Goal: Information Seeking & Learning: Learn about a topic

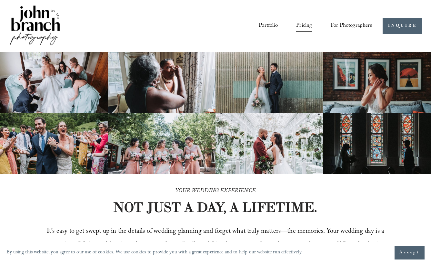
drag, startPoint x: 217, startPoint y: 172, endPoint x: 207, endPoint y: 92, distance: 81.2
click at [307, 28] on link "Pricing" at bounding box center [304, 26] width 16 height 12
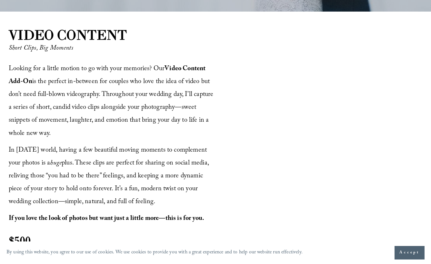
scroll to position [742, 0]
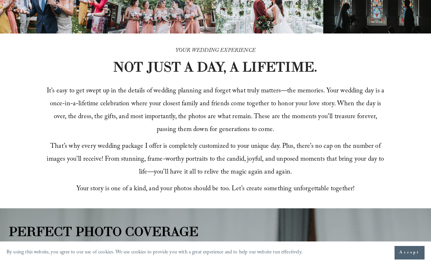
drag, startPoint x: 250, startPoint y: 153, endPoint x: 239, endPoint y: 62, distance: 91.1
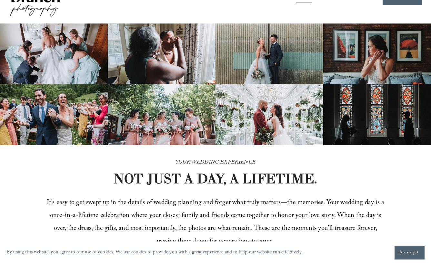
scroll to position [0, 0]
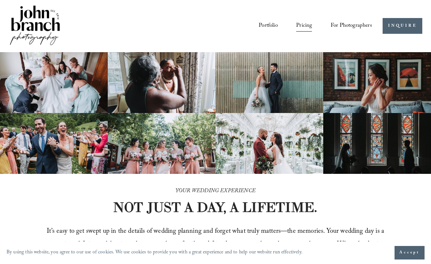
drag, startPoint x: 274, startPoint y: 112, endPoint x: 302, endPoint y: 32, distance: 85.3
click at [349, 26] on span "For Photographers" at bounding box center [351, 26] width 41 height 11
click at [0, 0] on span "Presets" at bounding box center [0, 0] width 0 height 0
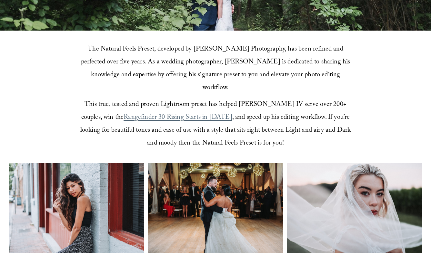
scroll to position [290, 0]
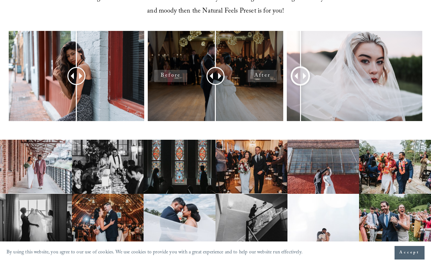
drag, startPoint x: 355, startPoint y: 64, endPoint x: 225, endPoint y: 62, distance: 130.0
click at [309, 67] on div at bounding box center [300, 76] width 18 height 18
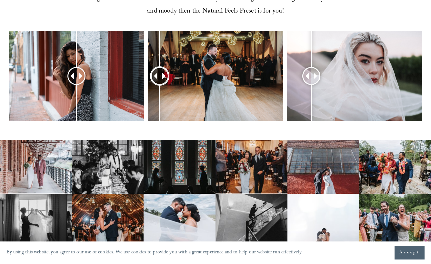
drag, startPoint x: 217, startPoint y: 63, endPoint x: 82, endPoint y: 65, distance: 135.2
click at [159, 70] on div at bounding box center [160, 76] width 16 height 16
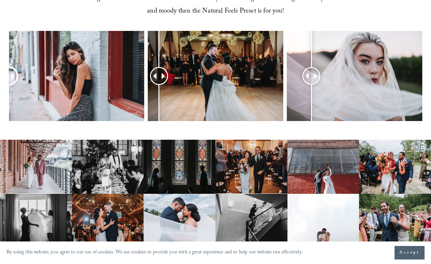
drag, startPoint x: 77, startPoint y: 65, endPoint x: -4, endPoint y: 65, distance: 81.3
click at [0, 65] on html "By using this website, you agree to our use of cookies. We use cookies to provi…" at bounding box center [215, 181] width 431 height 942
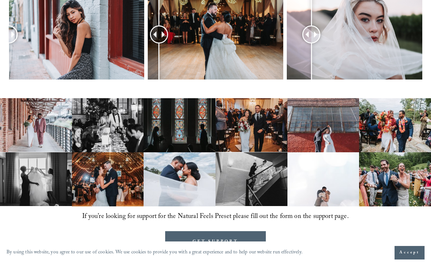
scroll to position [0, 0]
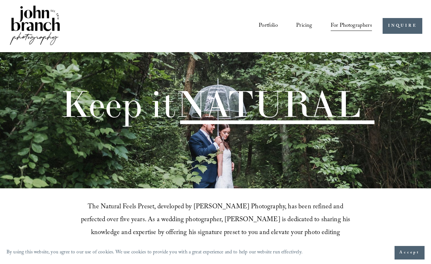
drag, startPoint x: 113, startPoint y: 164, endPoint x: 103, endPoint y: 81, distance: 83.4
click at [262, 21] on link "Portfolio" at bounding box center [268, 26] width 19 height 12
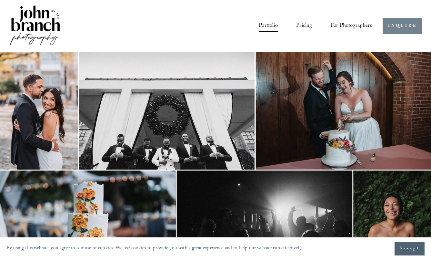
click at [391, 27] on link "INQUIRE" at bounding box center [403, 26] width 40 height 16
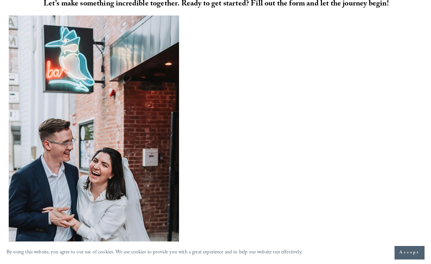
scroll to position [155, 0]
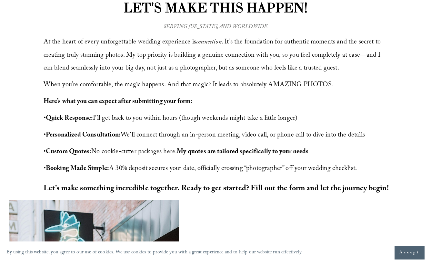
drag, startPoint x: 272, startPoint y: 149, endPoint x: 259, endPoint y: 104, distance: 46.9
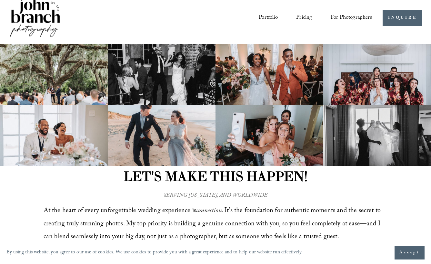
scroll to position [0, 0]
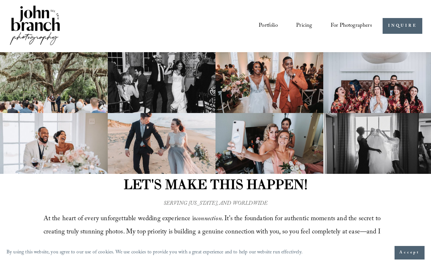
drag, startPoint x: 272, startPoint y: 154, endPoint x: 272, endPoint y: 123, distance: 31.3
drag, startPoint x: 253, startPoint y: 106, endPoint x: 238, endPoint y: 33, distance: 74.6
click at [57, 24] on img at bounding box center [35, 26] width 52 height 44
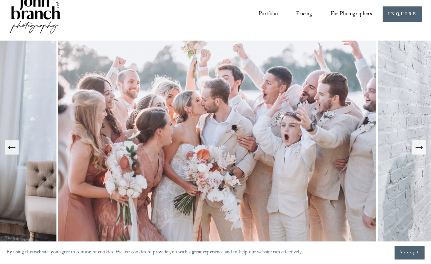
scroll to position [32, 0]
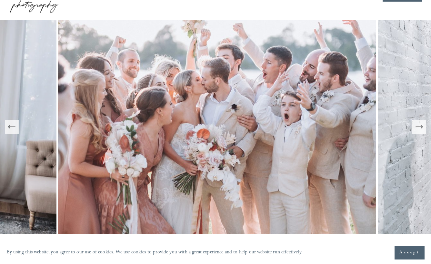
click at [414, 128] on button "Next Slide" at bounding box center [419, 127] width 14 height 14
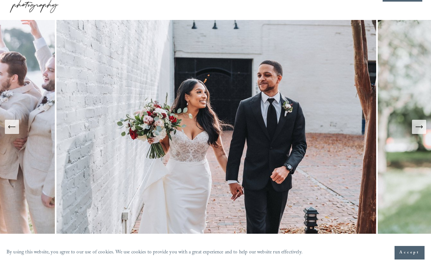
click at [414, 128] on button "Next Slide" at bounding box center [419, 127] width 14 height 14
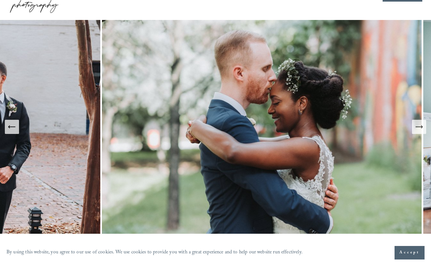
click at [414, 128] on button "Next Slide" at bounding box center [419, 127] width 14 height 14
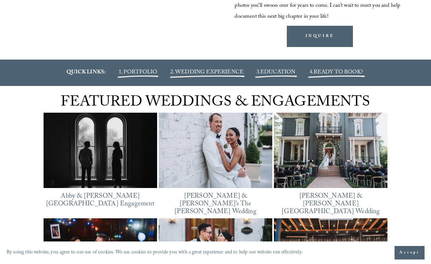
scroll to position [793, 0]
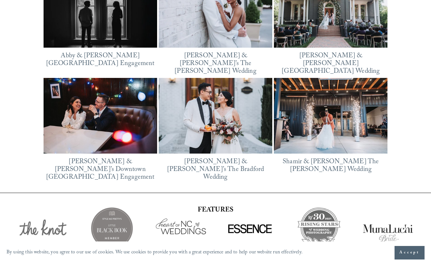
drag, startPoint x: 22, startPoint y: 163, endPoint x: 25, endPoint y: 202, distance: 38.8
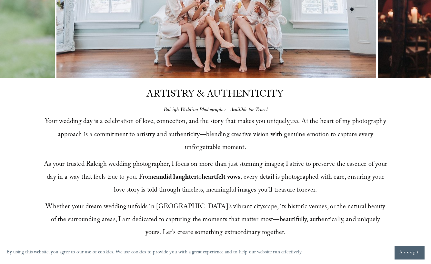
drag, startPoint x: 29, startPoint y: 194, endPoint x: 17, endPoint y: 116, distance: 78.3
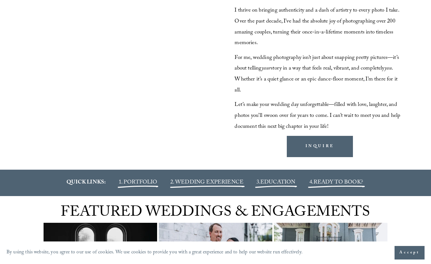
scroll to position [0, 0]
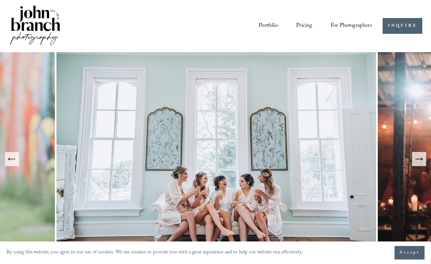
drag, startPoint x: 31, startPoint y: 95, endPoint x: 28, endPoint y: 24, distance: 71.7
click at [297, 13] on div "Portfolio Pricing For Photographers Presets Education Courses" at bounding box center [190, 26] width 363 height 44
click at [301, 17] on div "Portfolio Pricing For Photographers Presets Education Courses" at bounding box center [190, 26] width 363 height 44
click at [302, 18] on div "Portfolio Pricing For Photographers Presets Education Courses" at bounding box center [190, 26] width 363 height 44
click at [304, 21] on link "Pricing" at bounding box center [304, 26] width 16 height 12
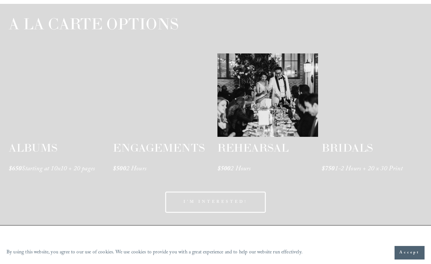
scroll to position [1000, 0]
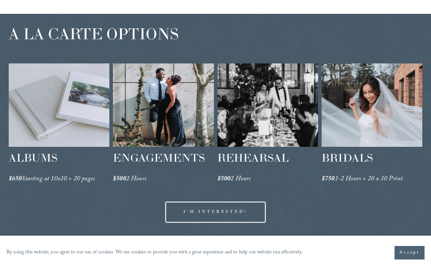
drag, startPoint x: 165, startPoint y: 176, endPoint x: 154, endPoint y: 110, distance: 67.7
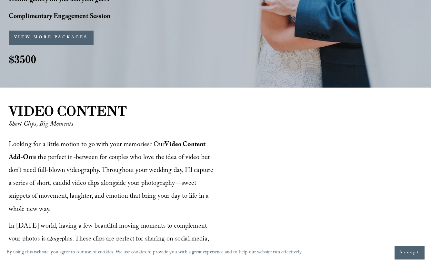
drag, startPoint x: 129, startPoint y: 96, endPoint x: 129, endPoint y: 93, distance: 3.9
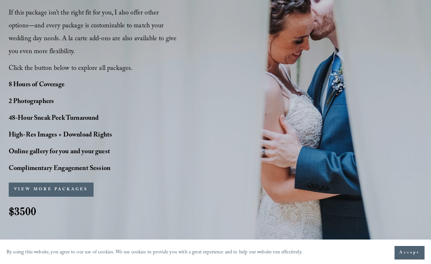
drag, startPoint x: 156, startPoint y: 110, endPoint x: 156, endPoint y: 104, distance: 6.5
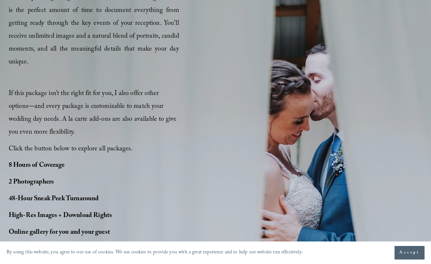
drag, startPoint x: 155, startPoint y: 136, endPoint x: 156, endPoint y: 110, distance: 26.1
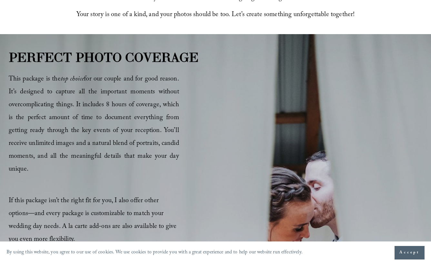
drag, startPoint x: 158, startPoint y: 105, endPoint x: 157, endPoint y: 85, distance: 20.0
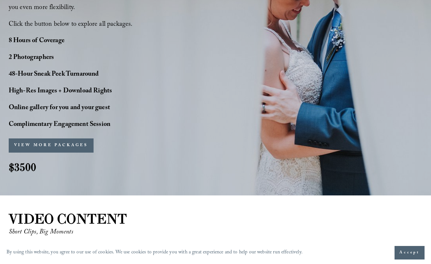
scroll to position [562, 0]
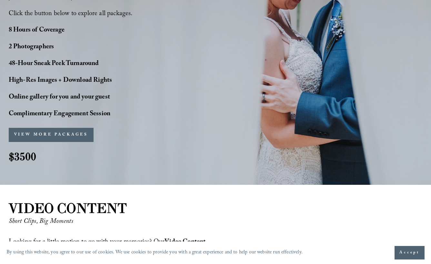
drag, startPoint x: 185, startPoint y: 104, endPoint x: 190, endPoint y: 122, distance: 18.5
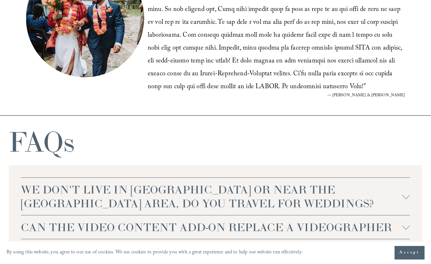
scroll to position [1336, 0]
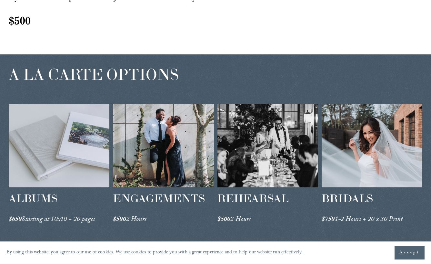
drag, startPoint x: 158, startPoint y: 125, endPoint x: 154, endPoint y: 87, distance: 38.3
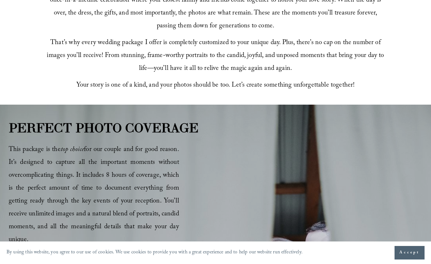
drag, startPoint x: 199, startPoint y: 141, endPoint x: 201, endPoint y: 82, distance: 59.0
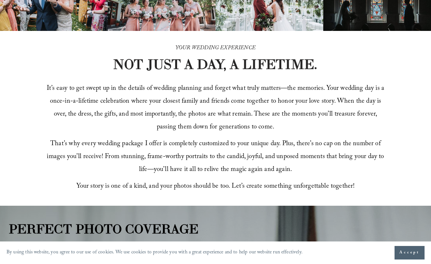
scroll to position [0, 0]
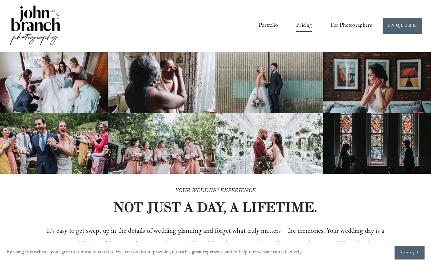
drag, startPoint x: 213, startPoint y: 114, endPoint x: 208, endPoint y: 85, distance: 28.8
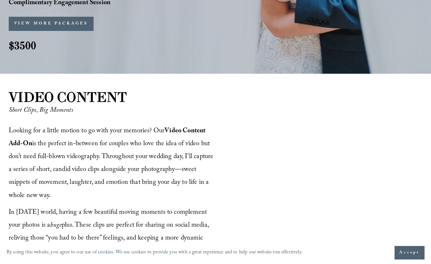
scroll to position [1546, 0]
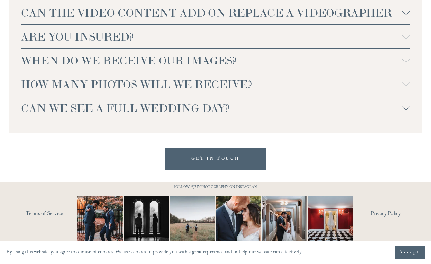
drag, startPoint x: 214, startPoint y: 137, endPoint x: 233, endPoint y: 227, distance: 92.0
click at [112, 88] on span "HOW MANY PHOTOS WILL WE RECEIVE?" at bounding box center [211, 84] width 381 height 14
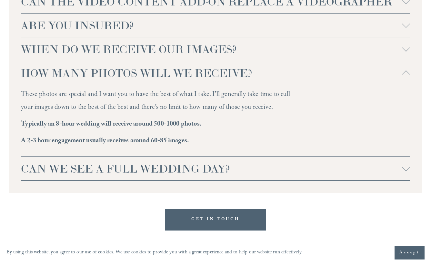
drag, startPoint x: 158, startPoint y: 179, endPoint x: 156, endPoint y: 174, distance: 5.5
click at [158, 176] on span "CAN WE SEE A FULL WEDDING DAY?" at bounding box center [211, 169] width 381 height 14
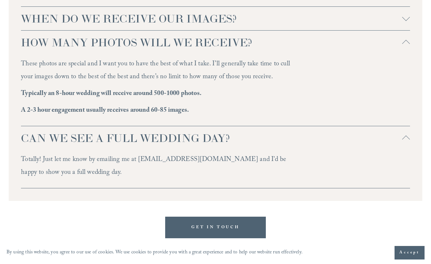
scroll to position [1481, 0]
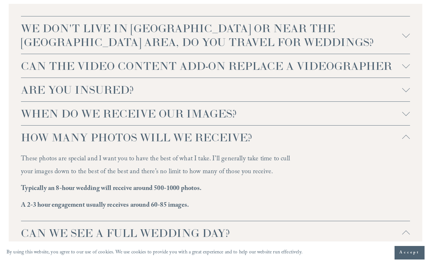
click at [145, 144] on span "HOW MANY PHOTOS WILL WE RECEIVE?" at bounding box center [211, 138] width 381 height 14
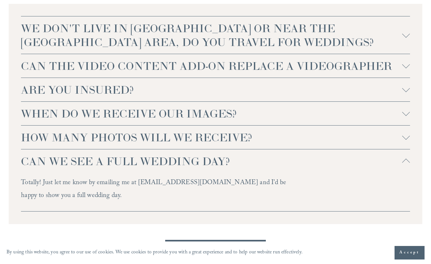
click at [149, 149] on button "HOW MANY PHOTOS WILL WE RECEIVE?" at bounding box center [215, 138] width 389 height 24
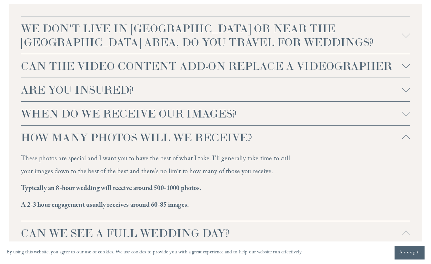
click at [152, 144] on span "HOW MANY PHOTOS WILL WE RECEIVE?" at bounding box center [211, 138] width 381 height 14
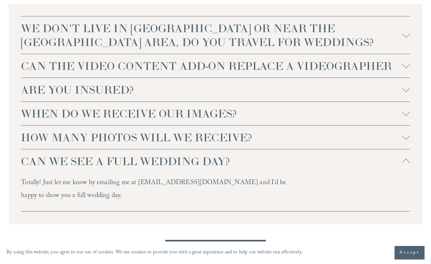
click at [153, 168] on span "CAN WE SEE A FULL WEDDING DAY?" at bounding box center [211, 161] width 381 height 14
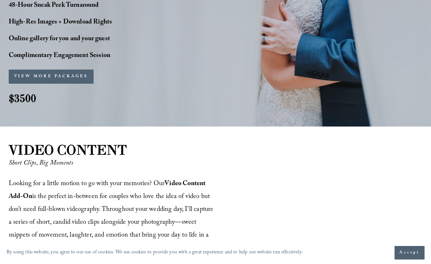
drag, startPoint x: 132, startPoint y: 143, endPoint x: 115, endPoint y: 56, distance: 88.6
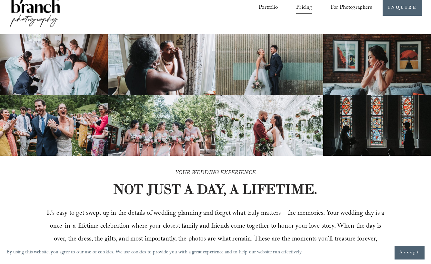
scroll to position [0, 0]
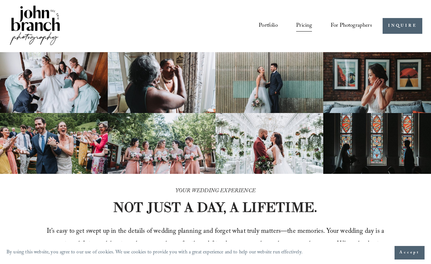
drag, startPoint x: 199, startPoint y: 132, endPoint x: 179, endPoint y: 44, distance: 89.9
click at [398, 27] on link "INQUIRE" at bounding box center [403, 26] width 40 height 16
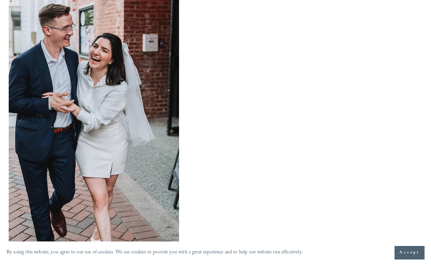
scroll to position [479, 0]
